Goal: Check status: Check status

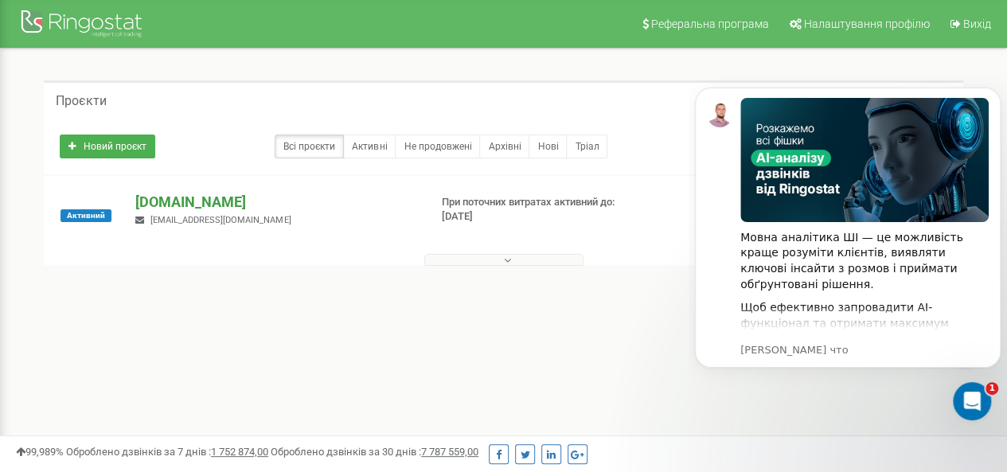
click at [169, 200] on p "[DOMAIN_NAME]" at bounding box center [275, 202] width 280 height 21
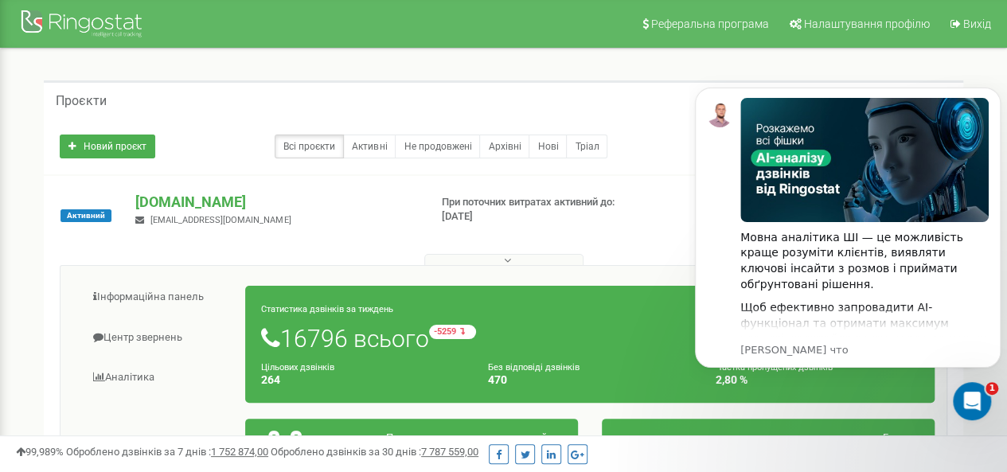
scroll to position [159, 0]
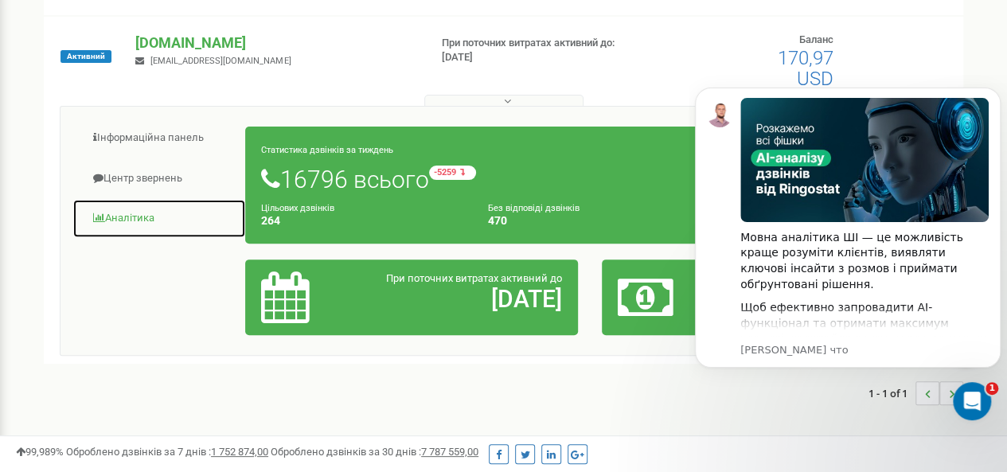
click at [119, 216] on link "Аналiтика" at bounding box center [159, 218] width 174 height 39
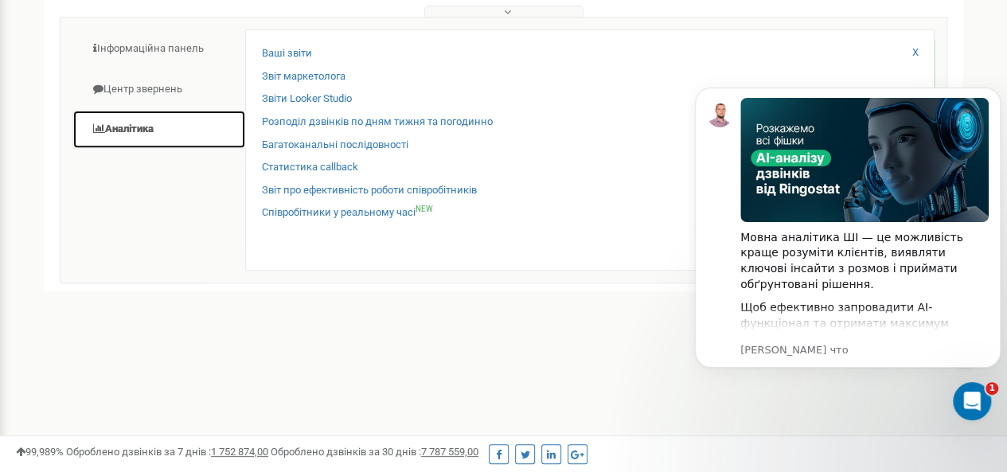
scroll to position [80, 0]
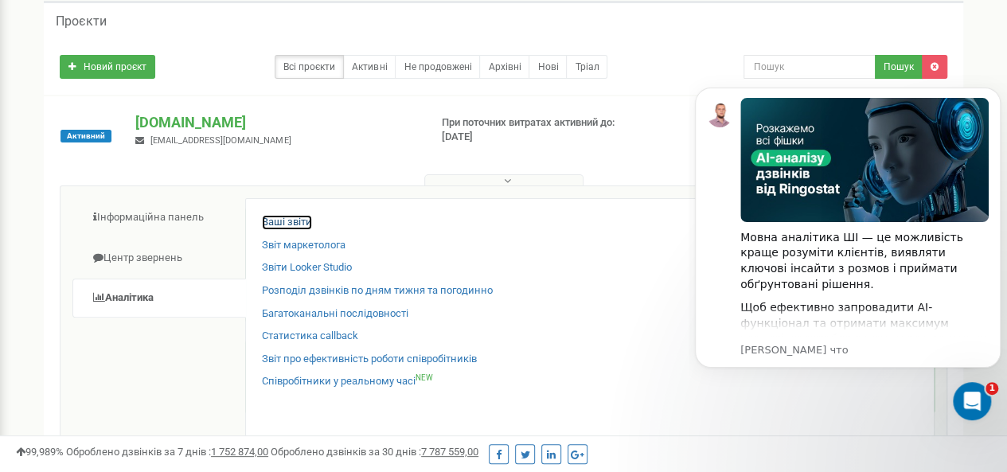
click at [285, 222] on link "Ваші звіти" at bounding box center [287, 222] width 50 height 15
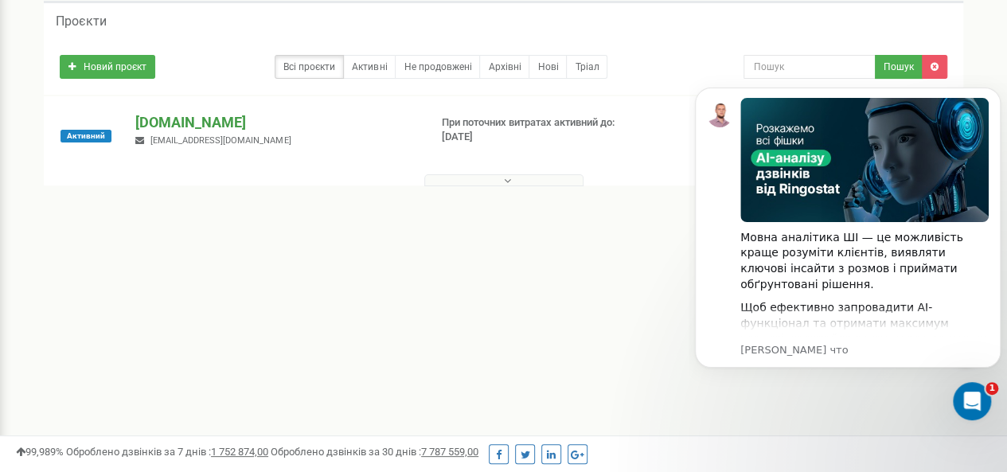
click at [189, 122] on p "[DOMAIN_NAME]" at bounding box center [275, 122] width 280 height 21
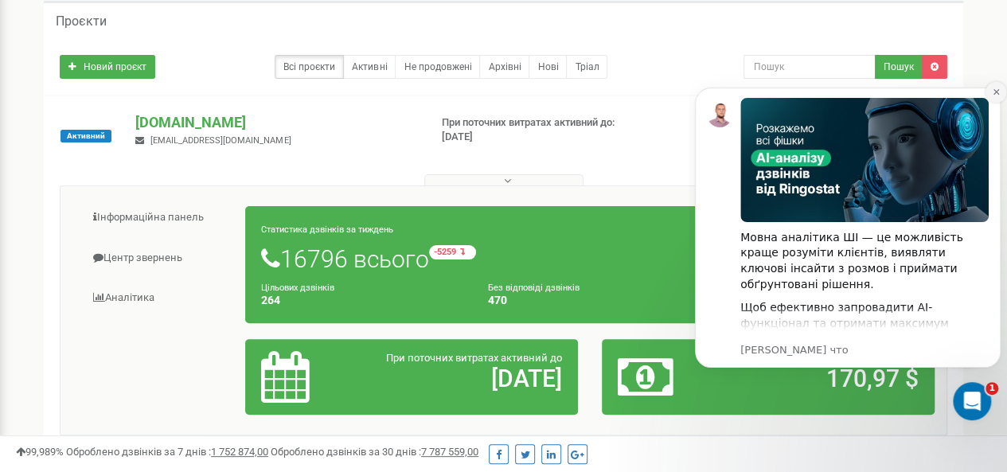
click at [994, 95] on icon "Dismiss notification" at bounding box center [996, 92] width 6 height 6
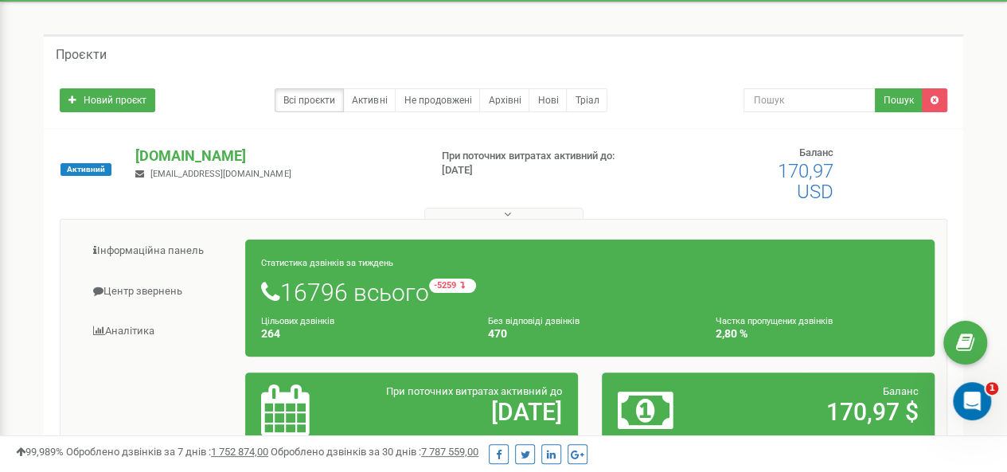
scroll to position [80, 0]
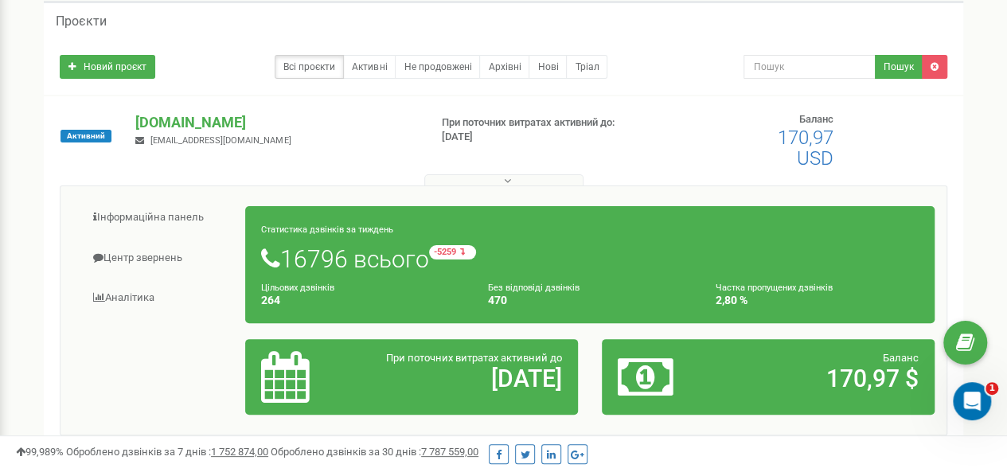
click at [536, 262] on h1 "16796 всього -5259 відносно минулого тижня" at bounding box center [589, 258] width 657 height 27
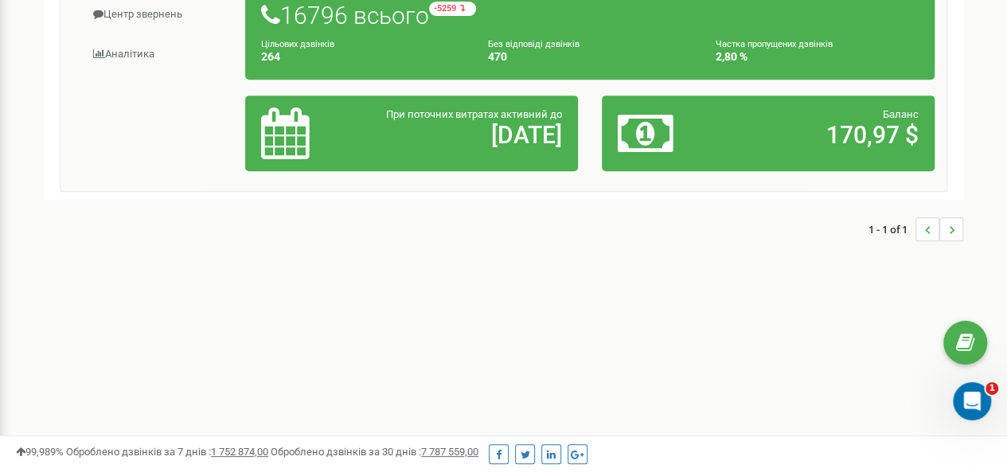
scroll to position [84, 0]
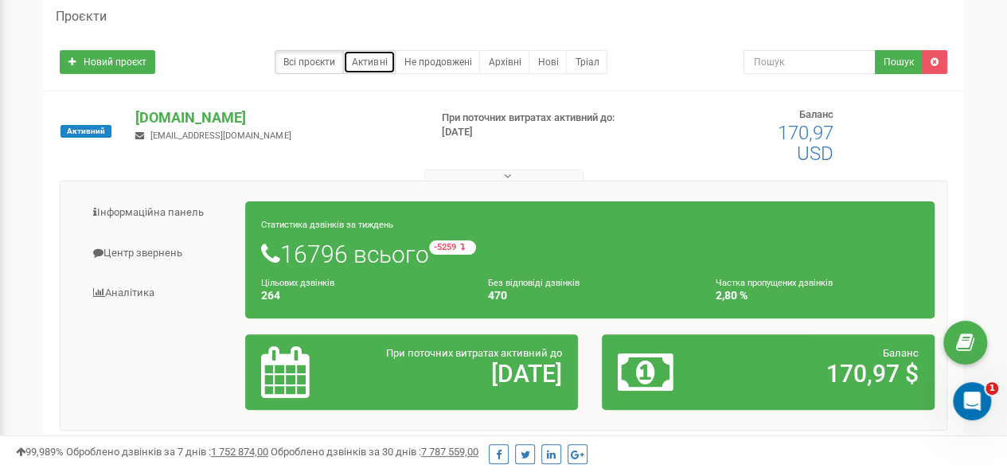
click at [376, 68] on link "Активні" at bounding box center [369, 62] width 53 height 24
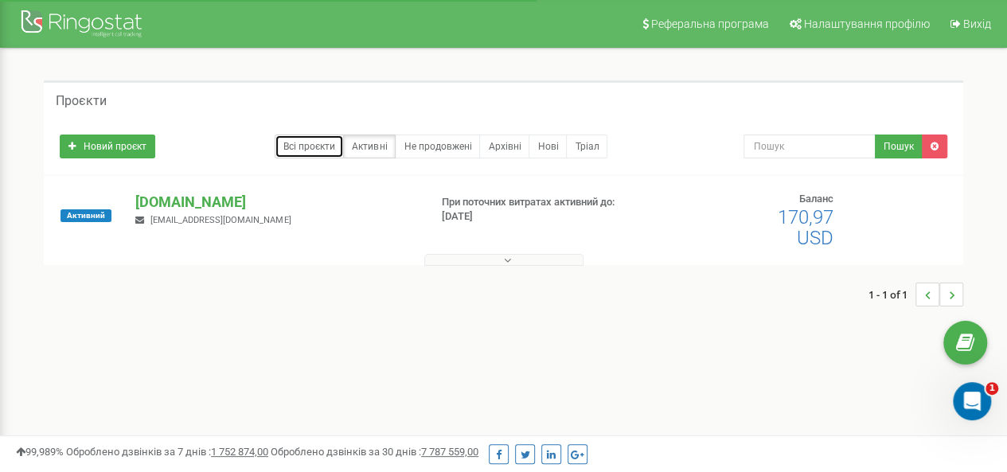
click at [314, 147] on link "Всі проєкти" at bounding box center [309, 147] width 69 height 24
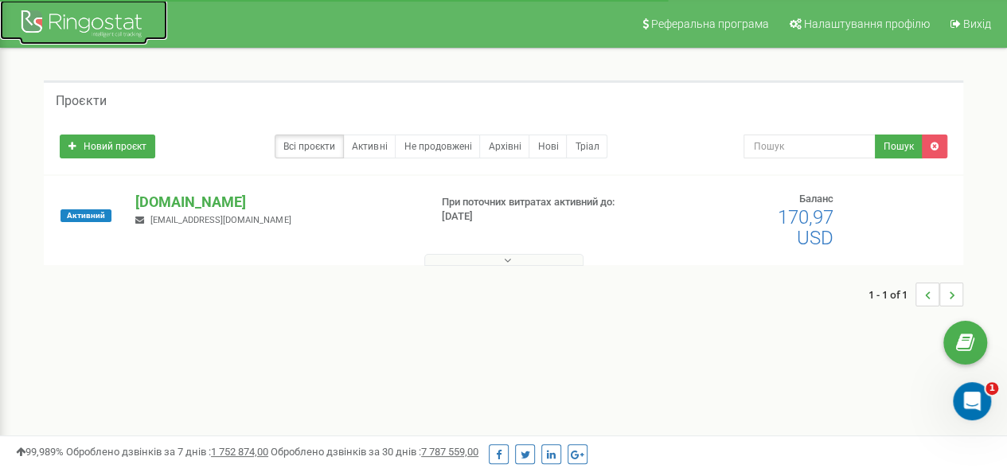
click at [89, 21] on div at bounding box center [83, 25] width 127 height 38
click at [191, 203] on p "[DOMAIN_NAME]" at bounding box center [275, 202] width 280 height 21
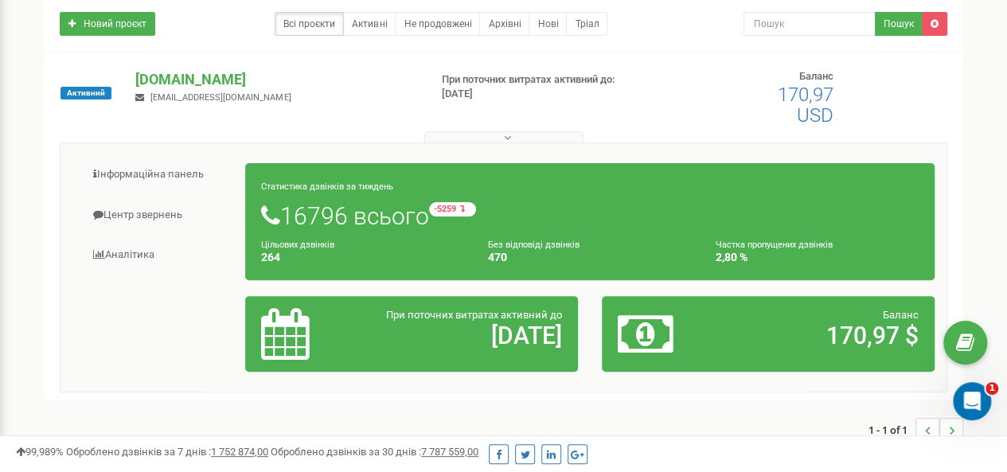
scroll to position [159, 0]
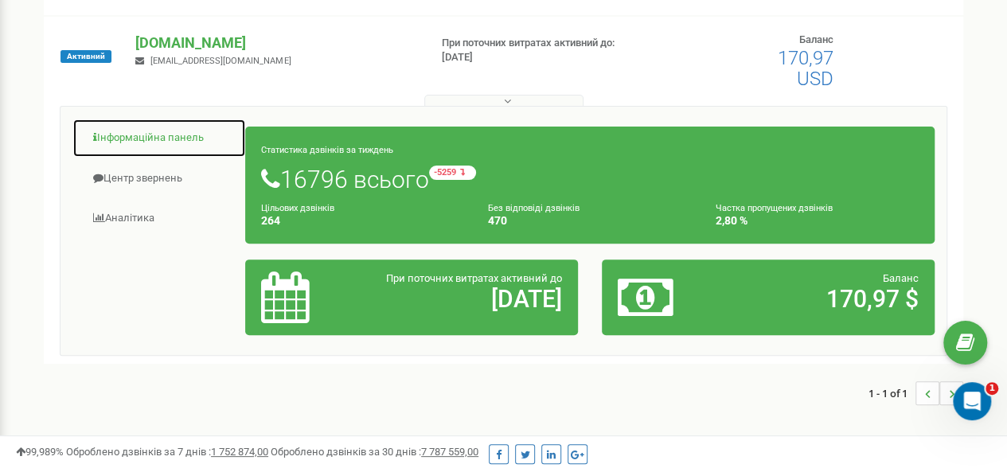
click at [143, 139] on link "Інформаційна панель" at bounding box center [159, 138] width 174 height 39
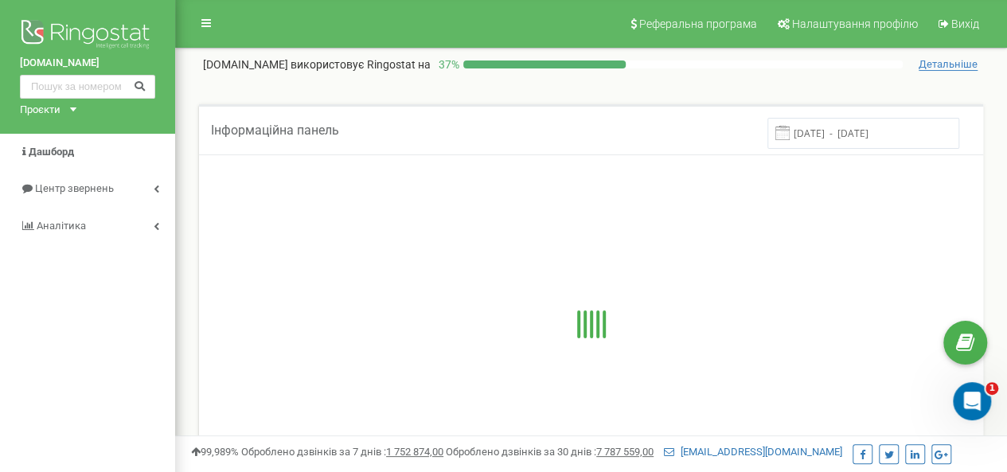
click at [853, 137] on input "[DATE] - [DATE]" at bounding box center [863, 133] width 192 height 31
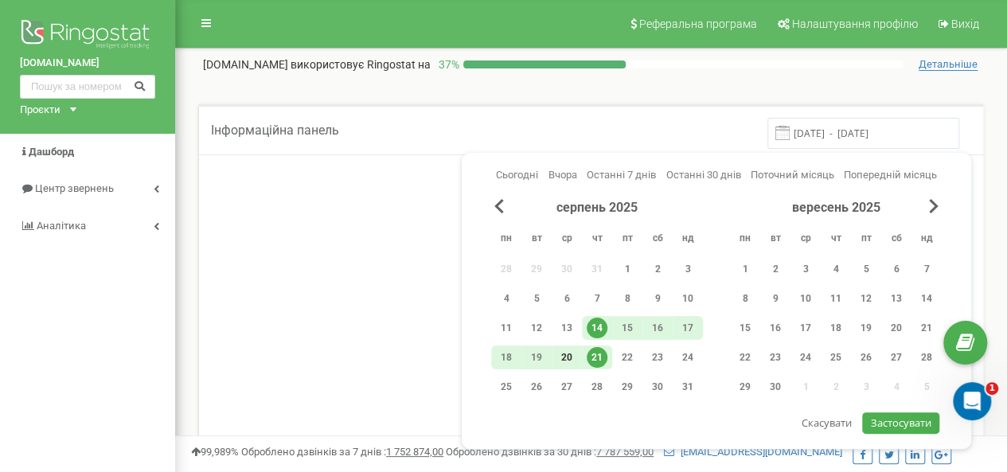
click at [577, 356] on div "20" at bounding box center [567, 357] width 30 height 24
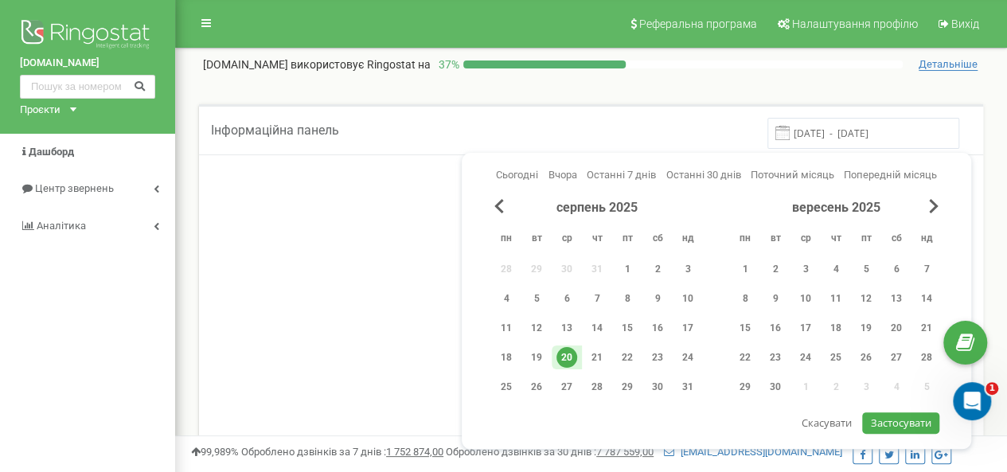
click at [915, 418] on span "Застосувати" at bounding box center [901, 422] width 60 height 14
type input "20.08.2025 - 20.08.2025"
